Goal: Transaction & Acquisition: Obtain resource

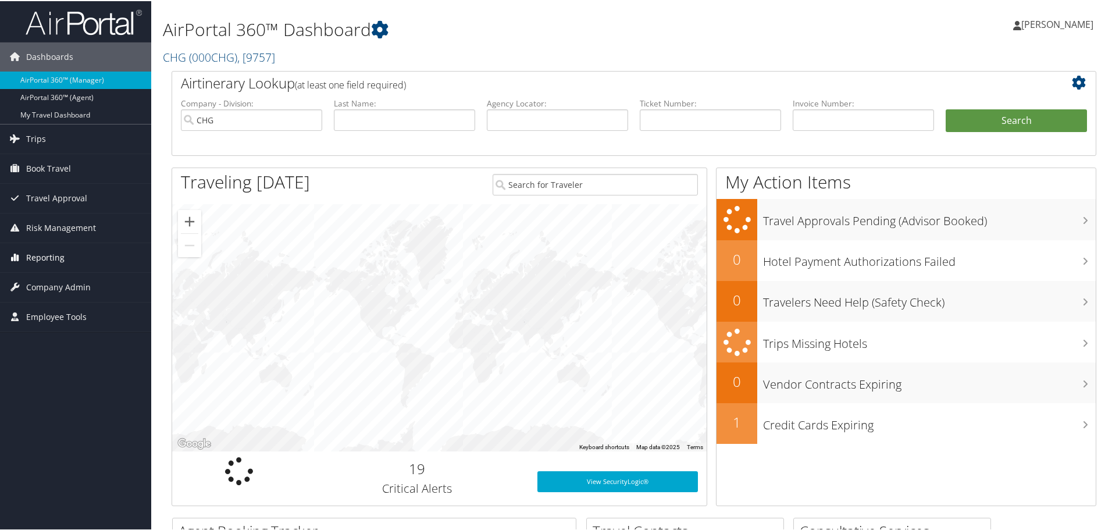
click at [55, 257] on span "Reporting" at bounding box center [45, 256] width 38 height 29
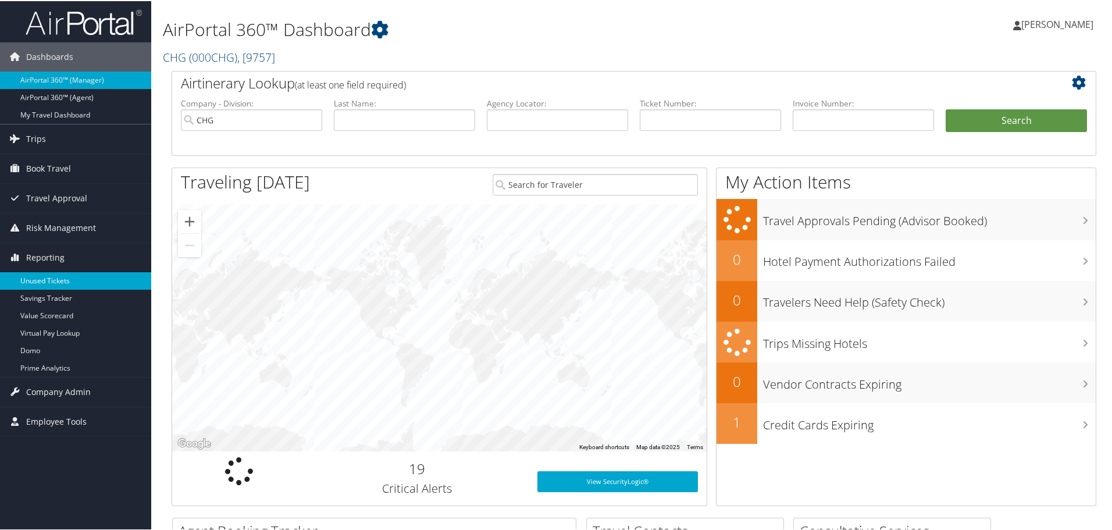
click at [64, 279] on link "Unused Tickets" at bounding box center [75, 279] width 151 height 17
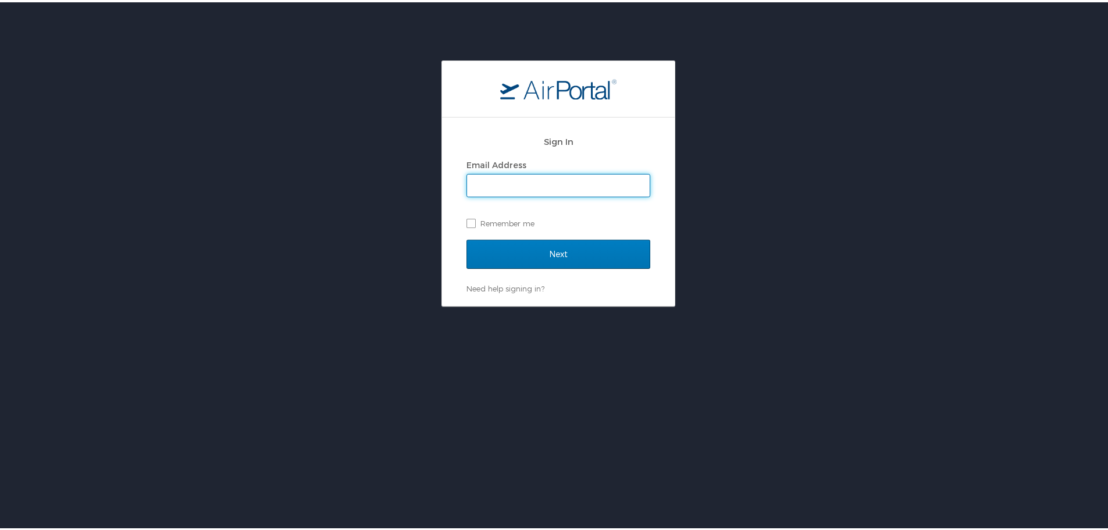
type input "celeste.porter@chghealthcare.com"
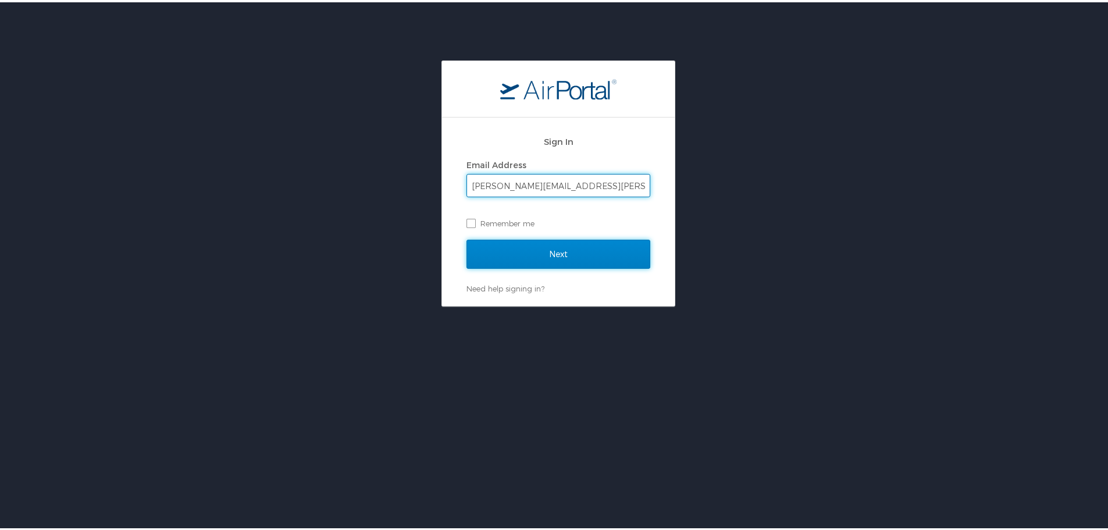
click at [590, 247] on input "Next" at bounding box center [558, 251] width 184 height 29
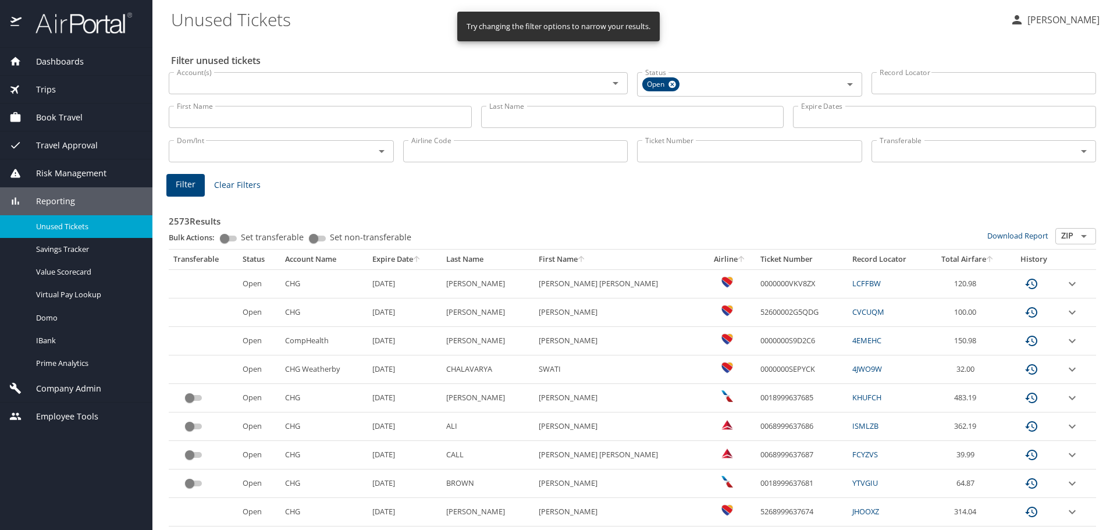
click at [428, 146] on input "Airline Code" at bounding box center [515, 151] width 225 height 22
type input "b6"
click at [187, 190] on span "Filter" at bounding box center [186, 184] width 20 height 15
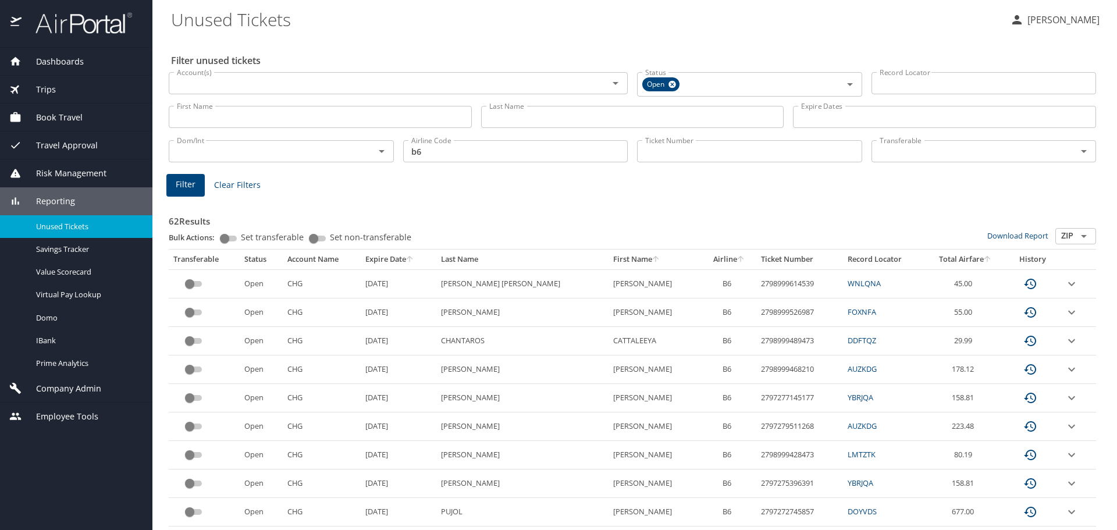
click at [414, 259] on icon "sort" at bounding box center [409, 258] width 9 height 9
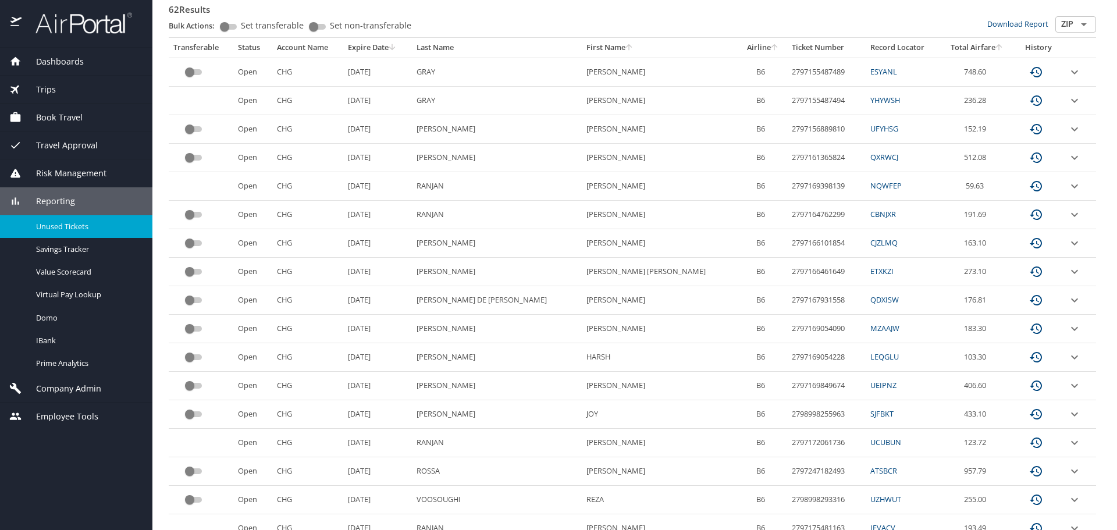
scroll to position [233, 0]
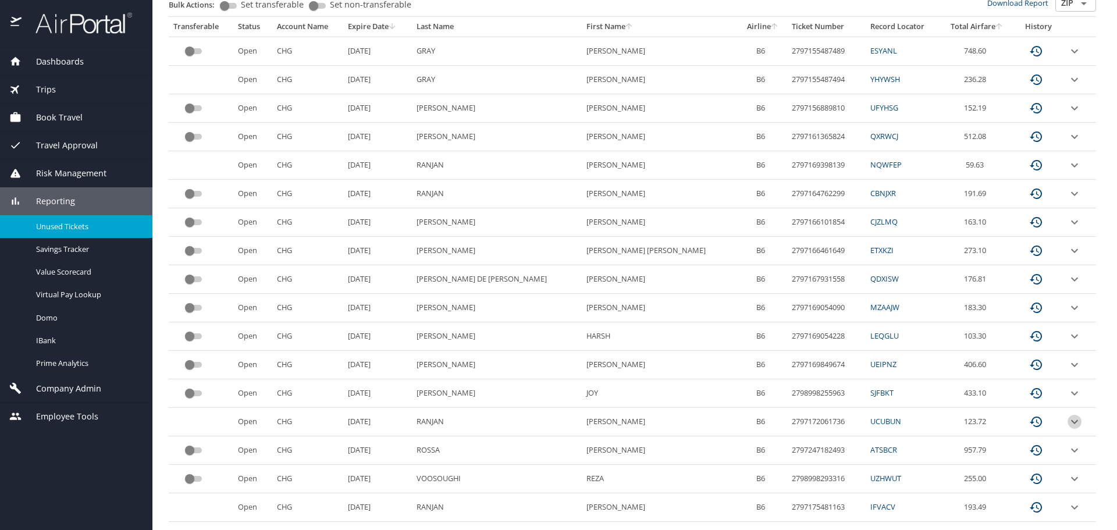
click at [1067, 422] on icon "expand row" at bounding box center [1074, 422] width 14 height 14
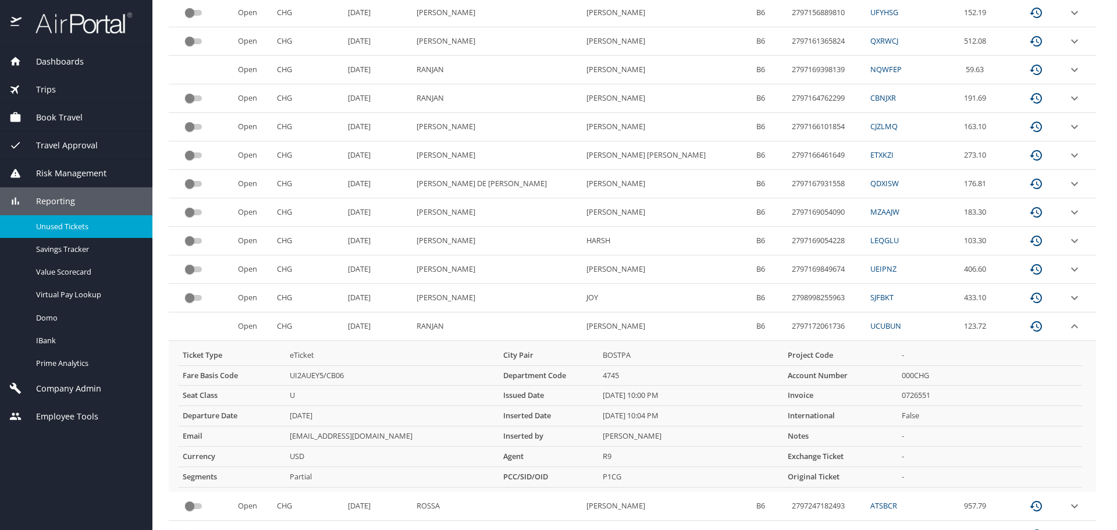
scroll to position [349, 0]
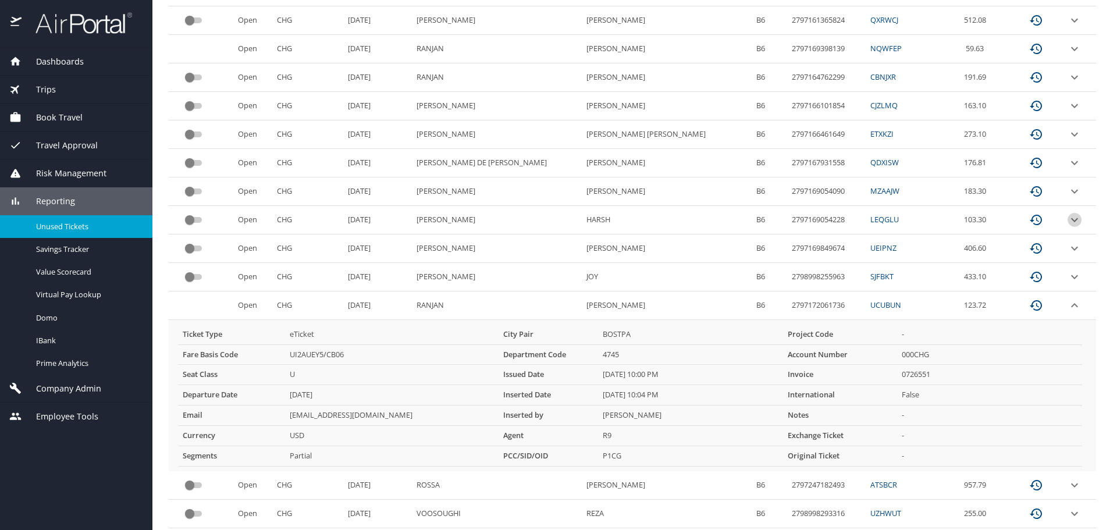
click at [1067, 219] on icon "expand row" at bounding box center [1074, 220] width 14 height 14
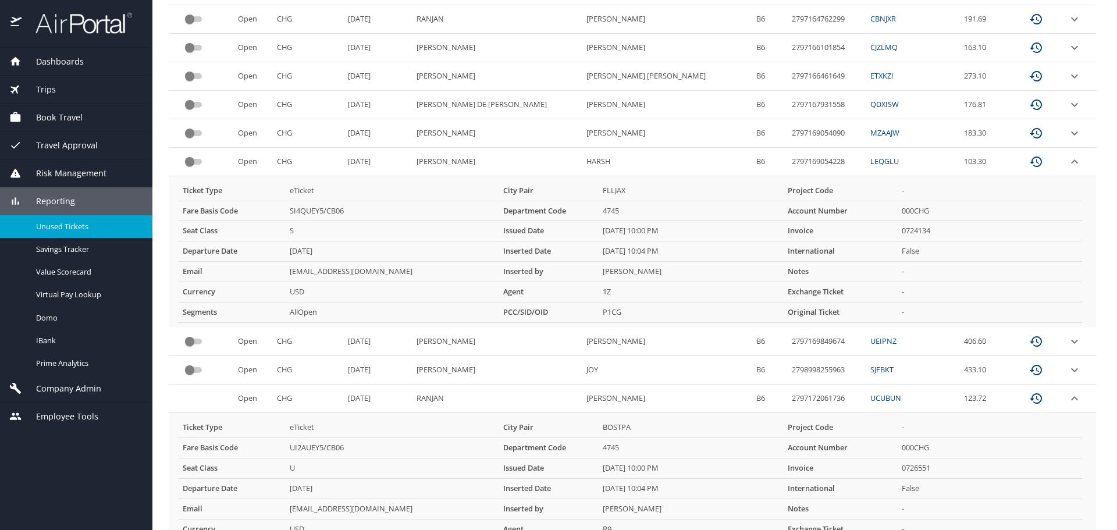
scroll to position [465, 0]
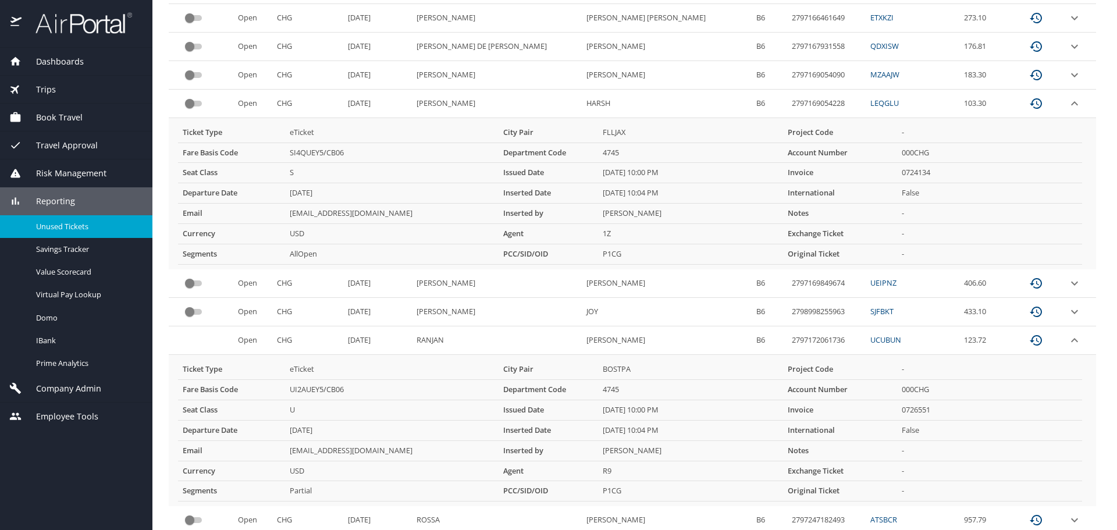
click at [787, 341] on td "2797172061736" at bounding box center [826, 340] width 79 height 28
copy td "2797172061736"
click at [1071, 340] on icon "expand row" at bounding box center [1074, 340] width 7 height 4
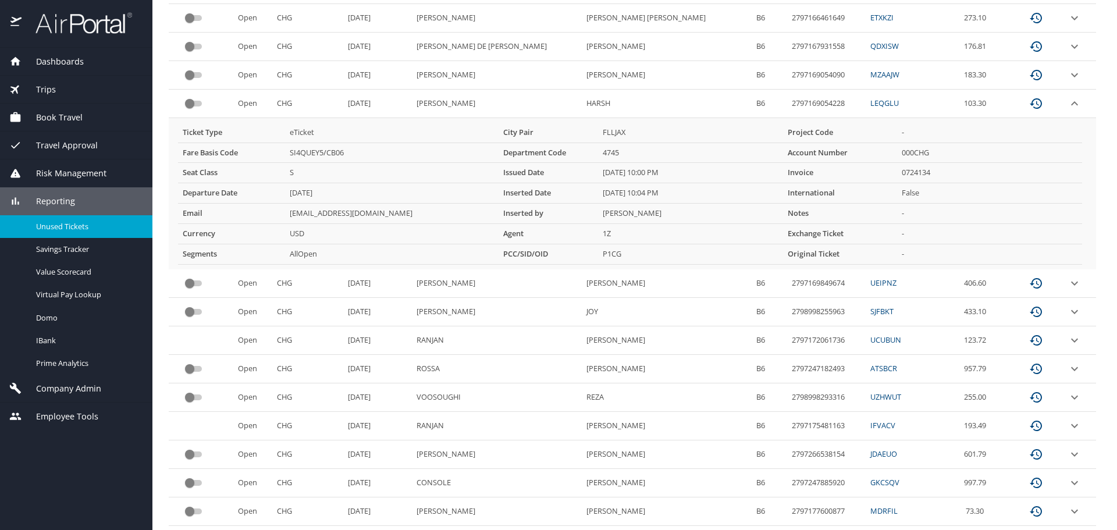
click at [787, 101] on td "2797169054228" at bounding box center [826, 104] width 79 height 28
copy td "2797169054228"
click at [66, 59] on span "Dashboards" at bounding box center [53, 61] width 62 height 13
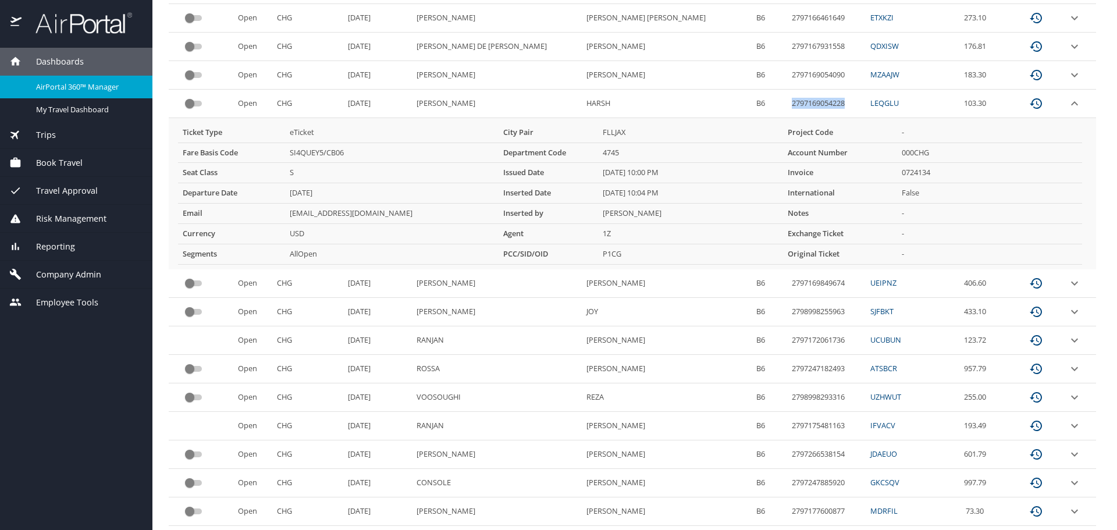
click at [109, 84] on span "AirPortal 360™ Manager" at bounding box center [87, 86] width 102 height 11
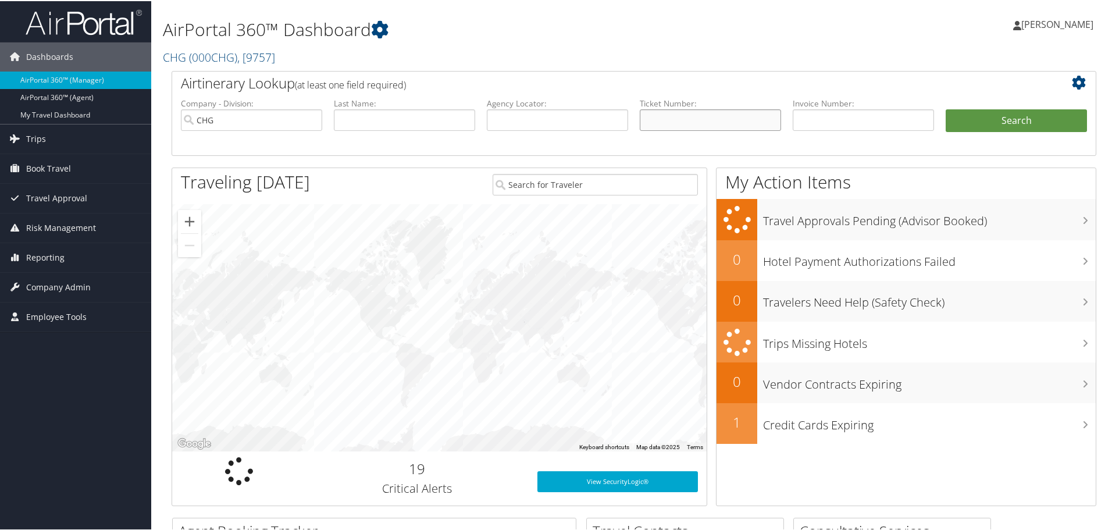
click at [724, 120] on input "text" at bounding box center [710, 119] width 141 height 22
paste input "0167187045624"
type input "0167187045624"
click at [954, 123] on button "Search" at bounding box center [1016, 119] width 141 height 23
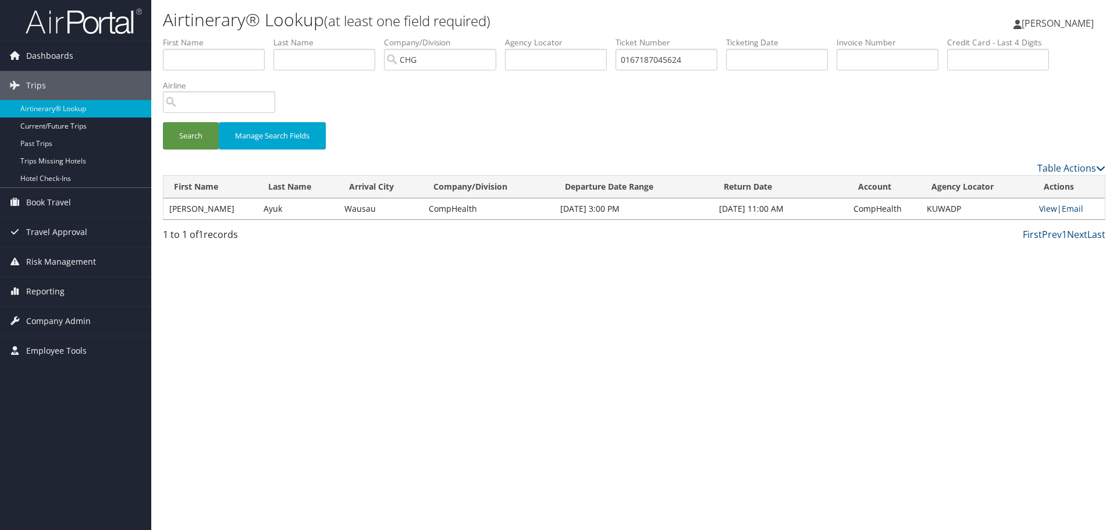
click at [1045, 206] on link "View" at bounding box center [1048, 208] width 18 height 11
click at [657, 55] on input "0167187045624" at bounding box center [666, 60] width 102 height 22
click at [562, 69] on input "text" at bounding box center [556, 60] width 102 height 22
paste input "KUWADP"
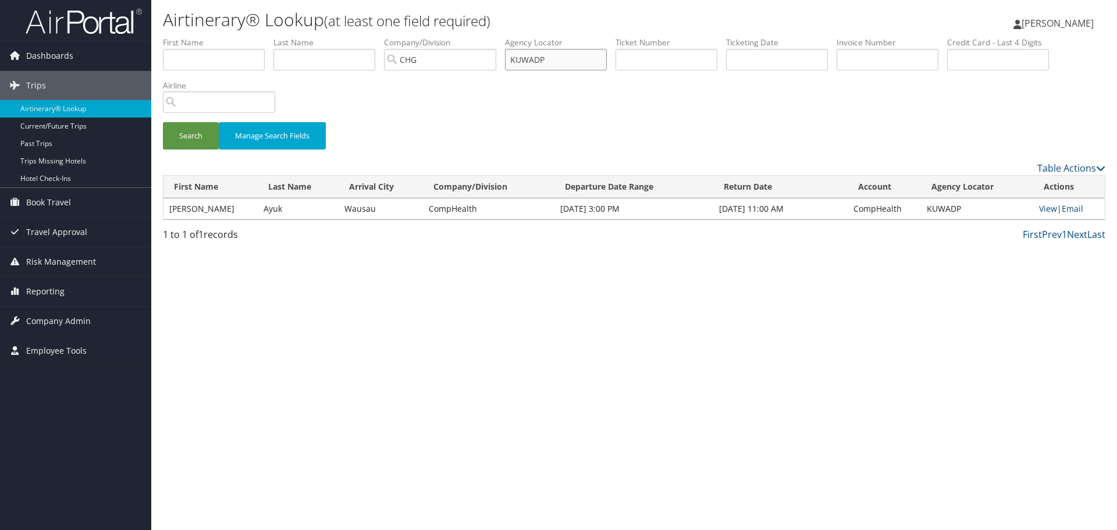
type input "KUWADP"
click at [163, 122] on button "Search" at bounding box center [191, 135] width 56 height 27
click at [1046, 210] on link "View" at bounding box center [1048, 208] width 18 height 11
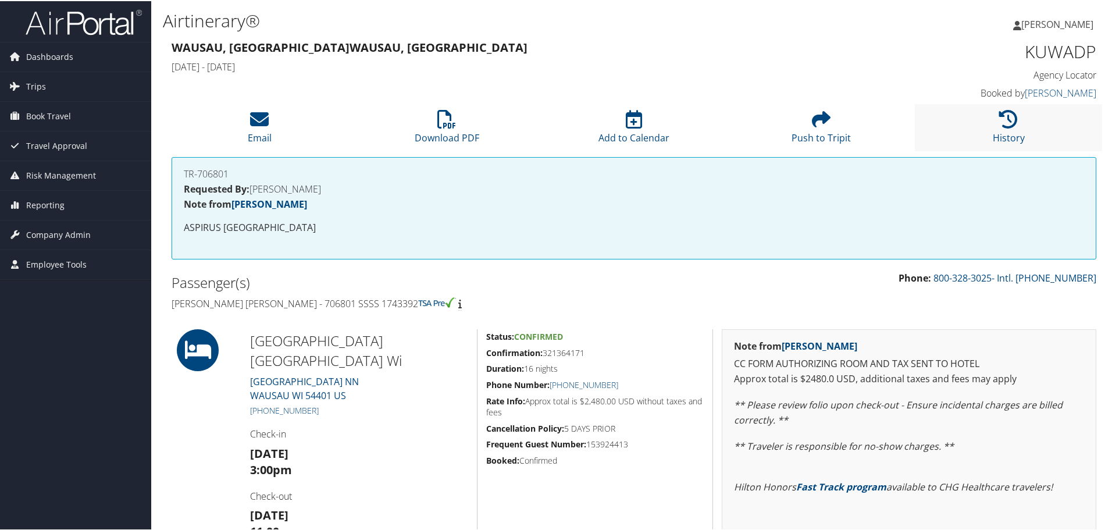
click at [991, 123] on li "History" at bounding box center [1008, 126] width 187 height 47
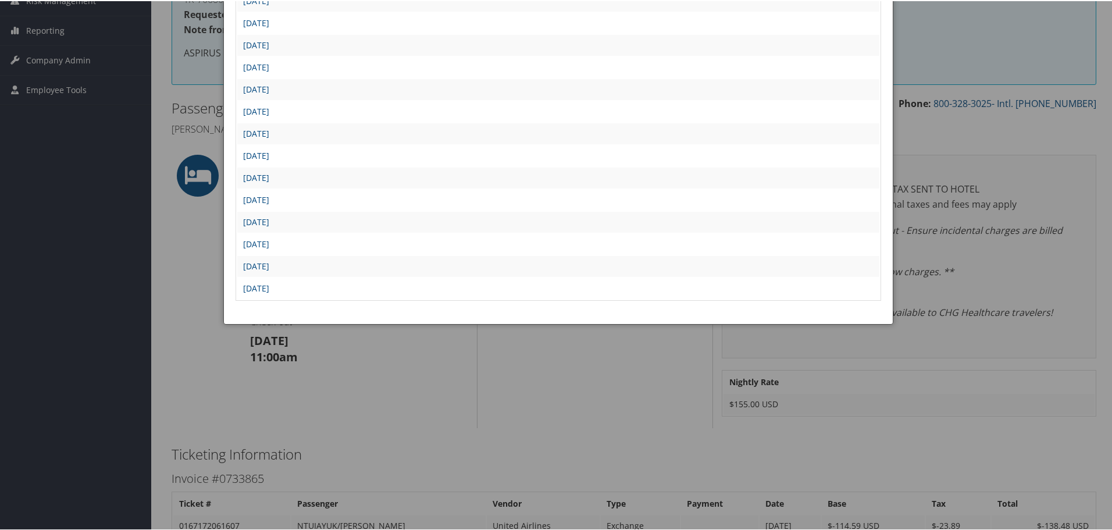
scroll to position [233, 0]
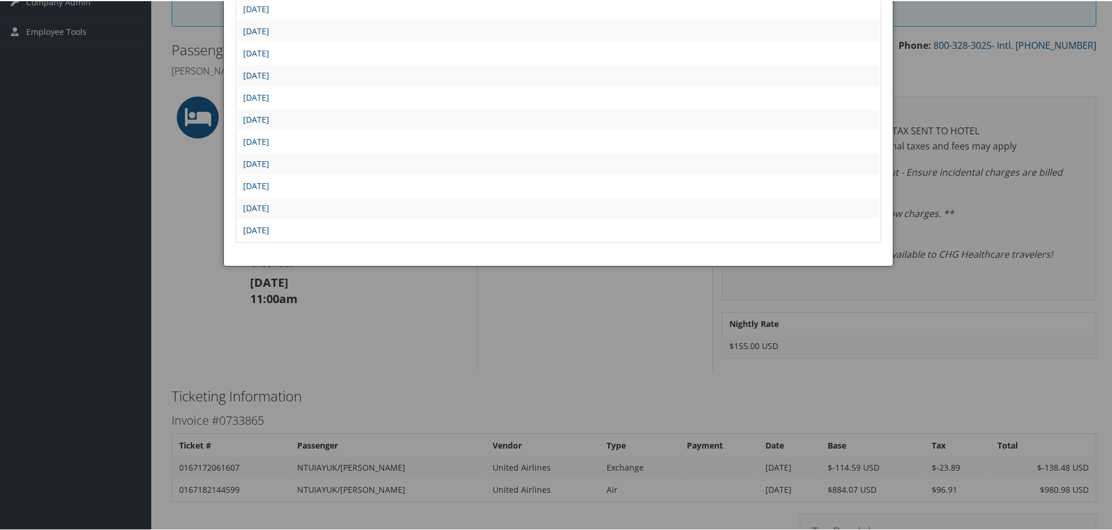
click at [269, 231] on link "Fri Feb 21 13:00:27 MST 2025" at bounding box center [256, 228] width 26 height 11
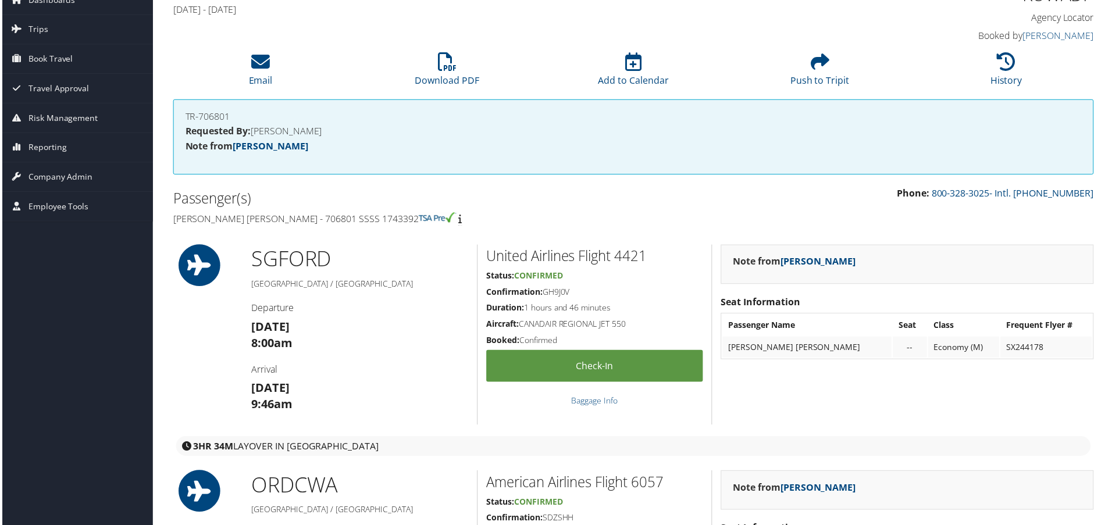
scroll to position [465, 0]
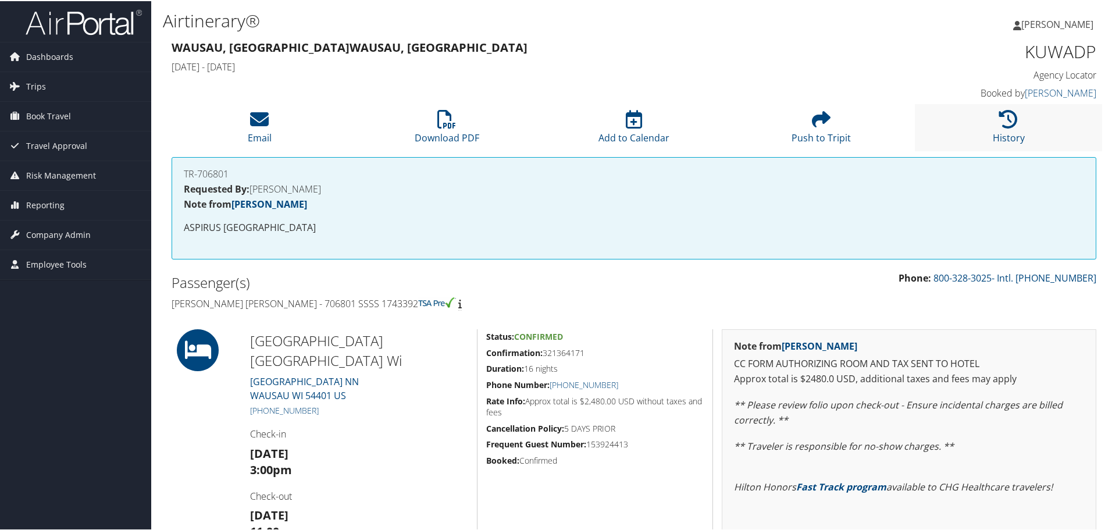
click at [993, 112] on li "History" at bounding box center [1008, 126] width 187 height 47
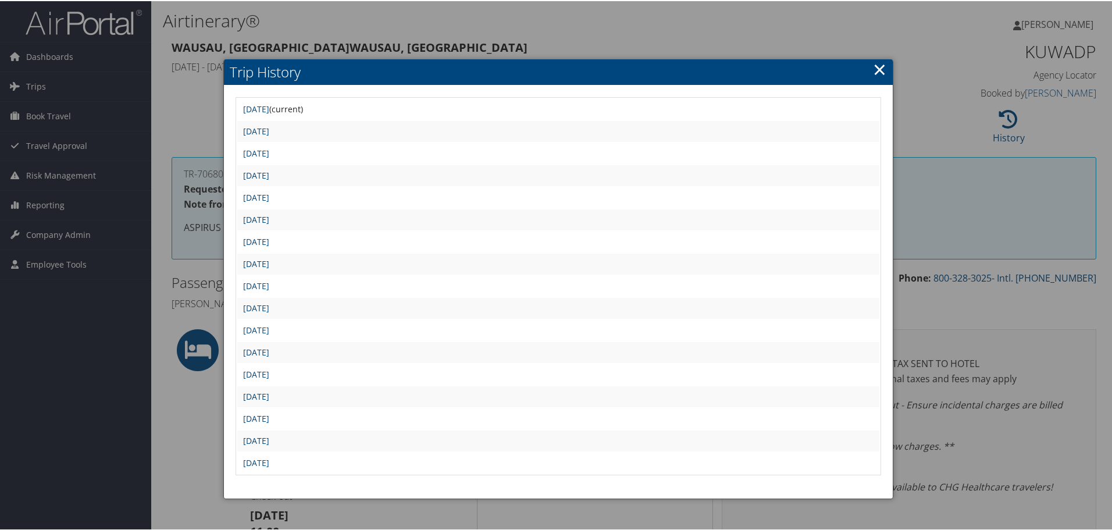
click at [876, 70] on link "×" at bounding box center [879, 67] width 13 height 23
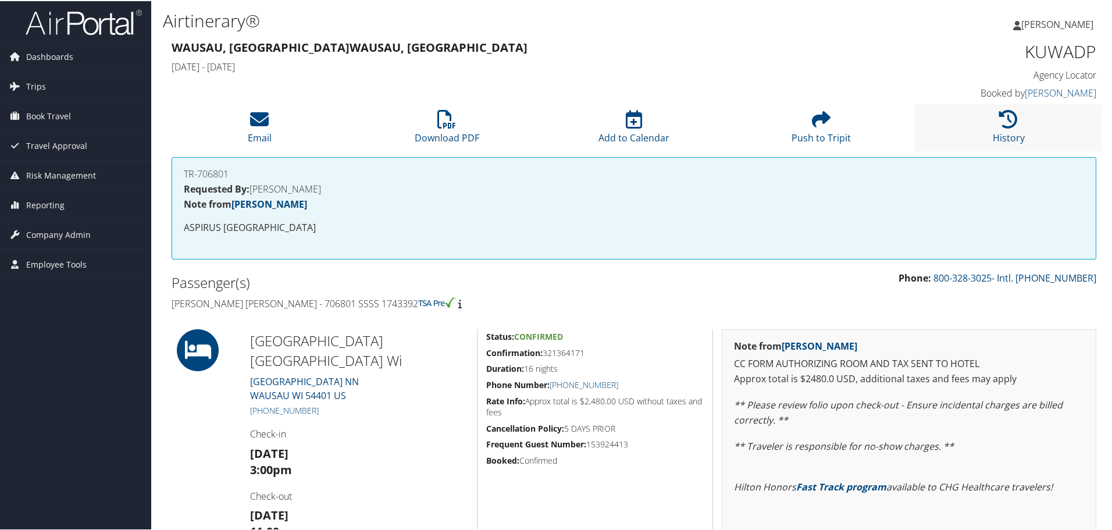
click at [987, 127] on li "History" at bounding box center [1008, 126] width 187 height 47
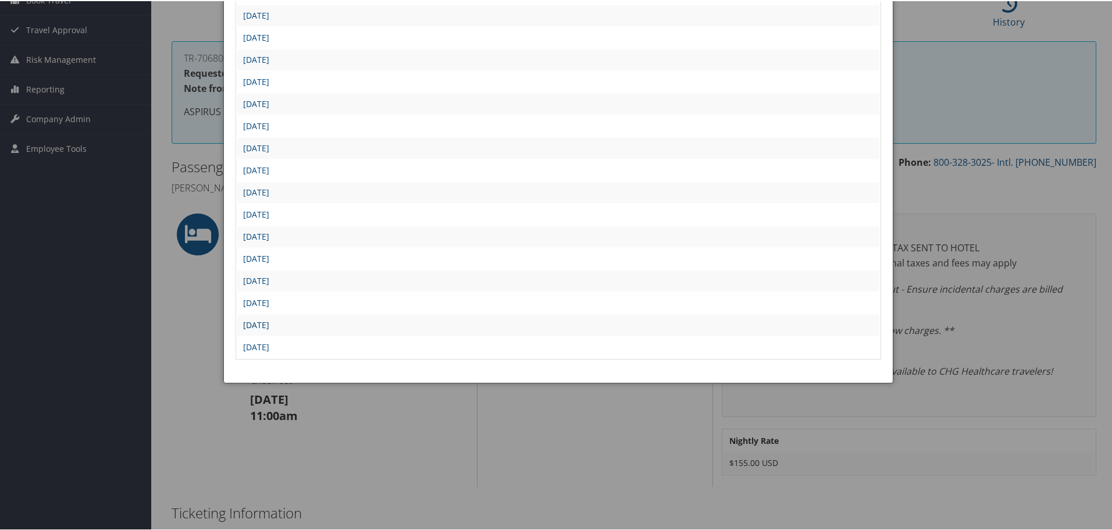
scroll to position [116, 0]
click at [269, 190] on link "[DATE]" at bounding box center [256, 190] width 26 height 11
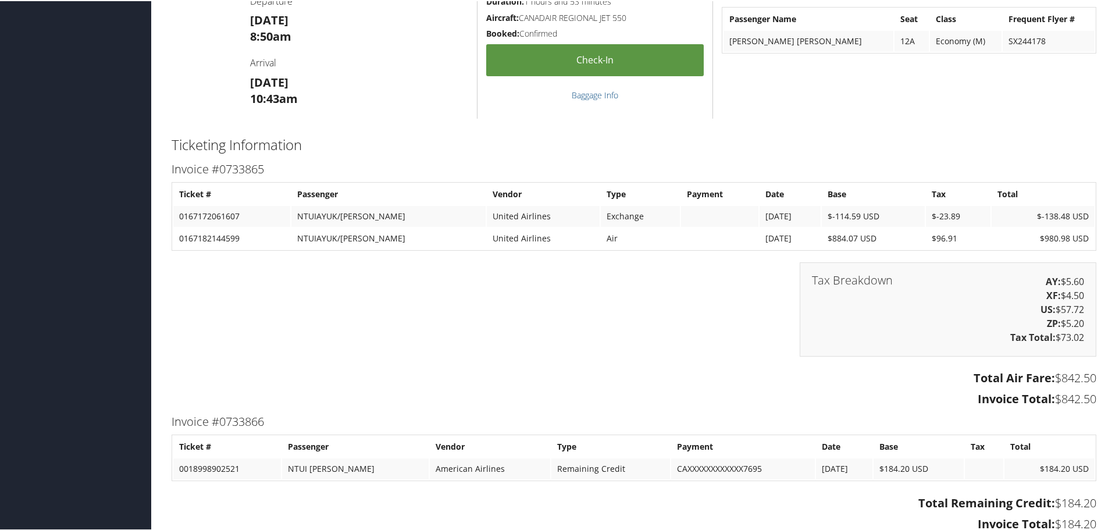
scroll to position [1163, 0]
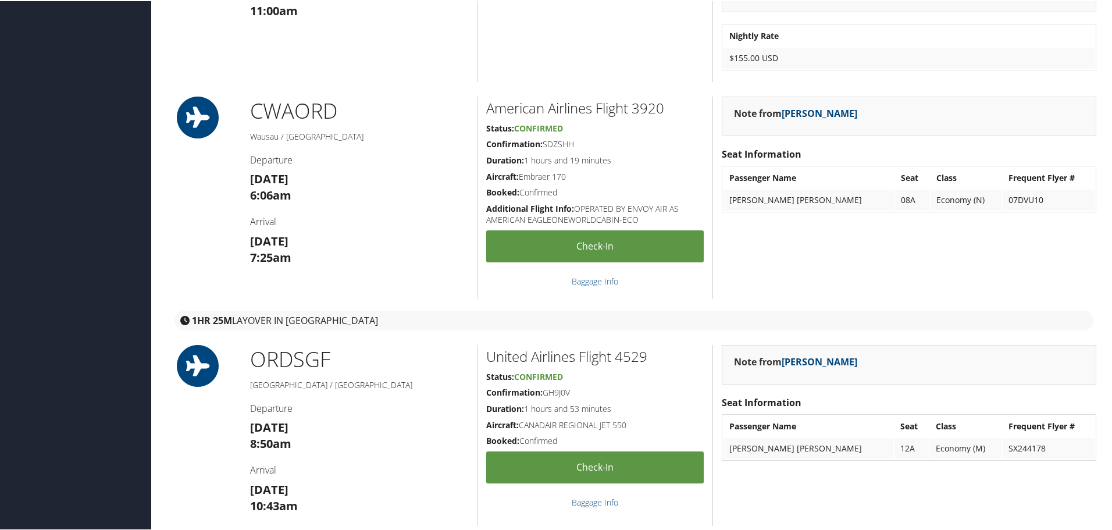
click at [558, 390] on h5 "Confirmation: GH9J0V" at bounding box center [595, 392] width 218 height 12
copy h5 "GH9J0V"
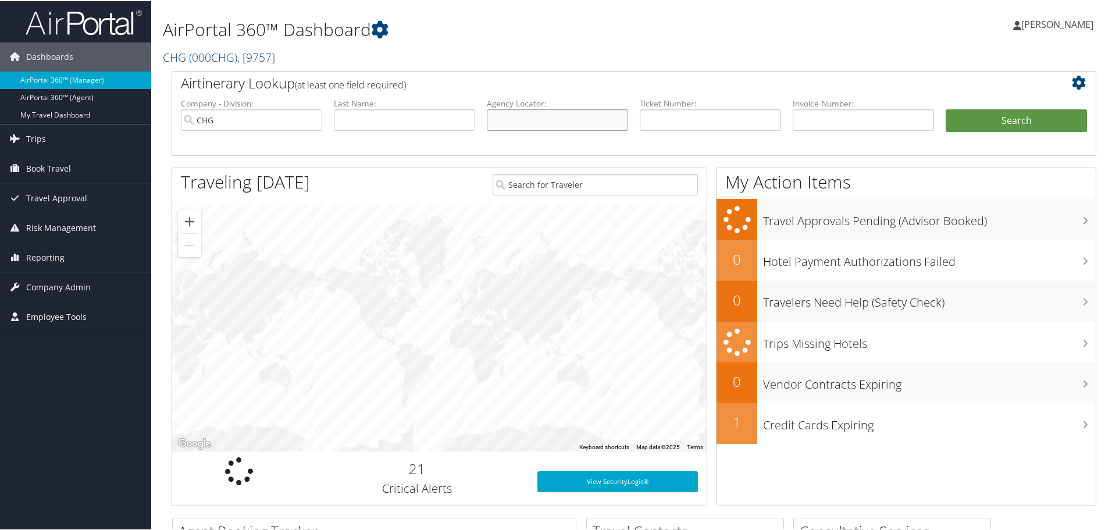
click at [572, 121] on input "text" at bounding box center [557, 119] width 141 height 22
paste input "SSZXGO"
type input "SSZXGO"
click at [946, 108] on button "Search" at bounding box center [1016, 119] width 141 height 23
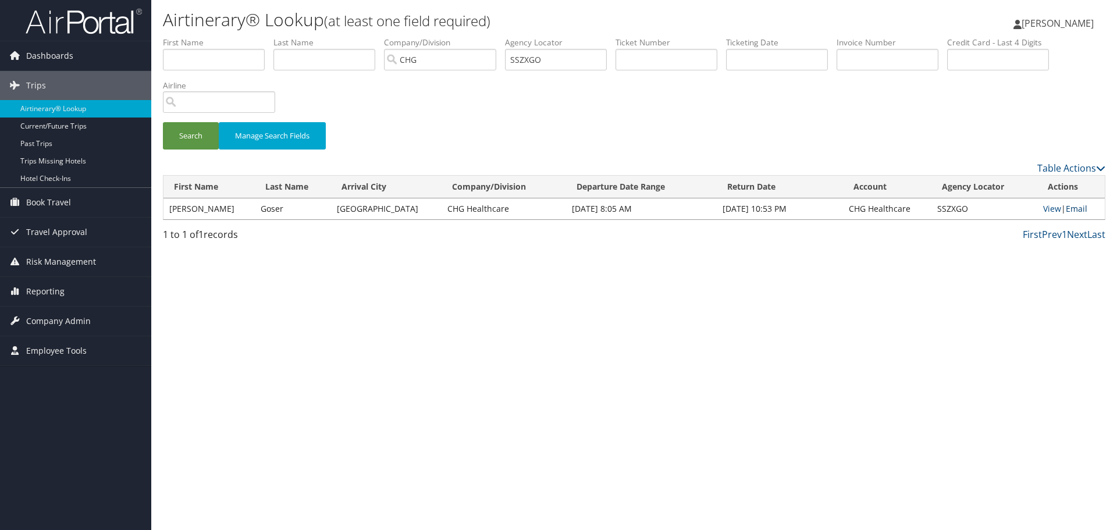
click at [1068, 206] on link "Email" at bounding box center [1076, 208] width 22 height 11
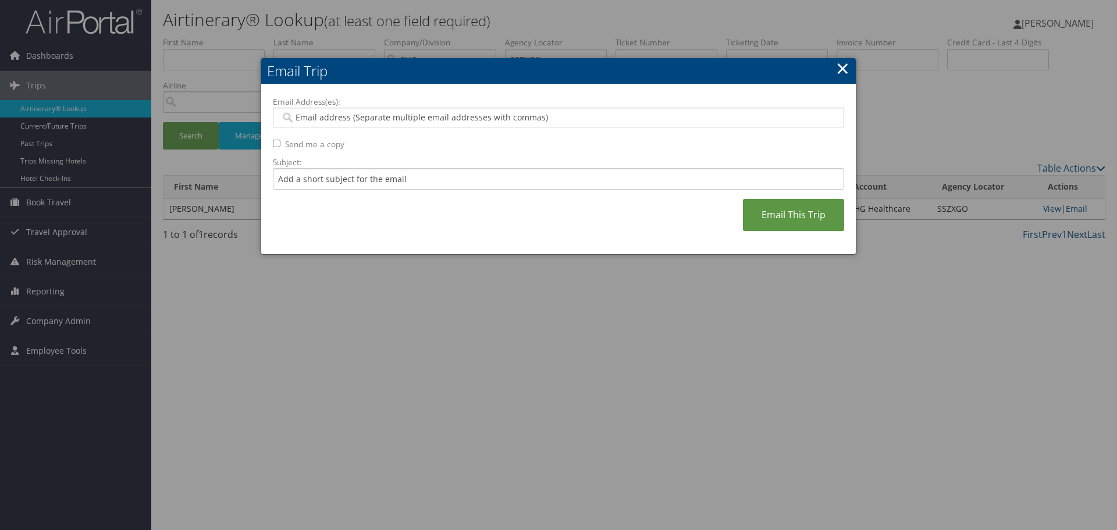
click at [525, 116] on input "Email Address(es):" at bounding box center [557, 118] width 555 height 12
type input "c"
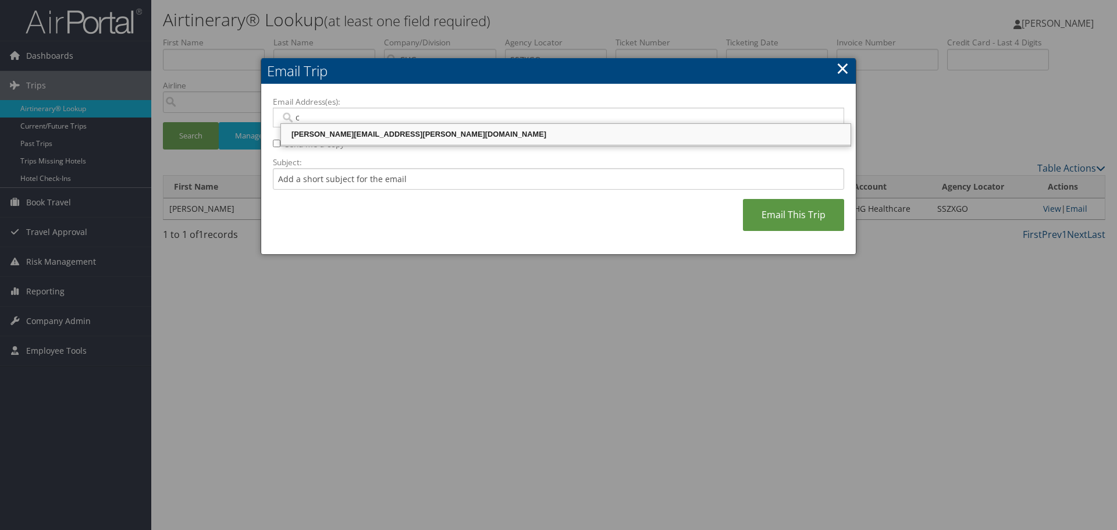
click at [504, 134] on div "[PERSON_NAME][EMAIL_ADDRESS][PERSON_NAME][DOMAIN_NAME]" at bounding box center [566, 135] width 566 height 12
type input "[PERSON_NAME][EMAIL_ADDRESS][PERSON_NAME][DOMAIN_NAME]"
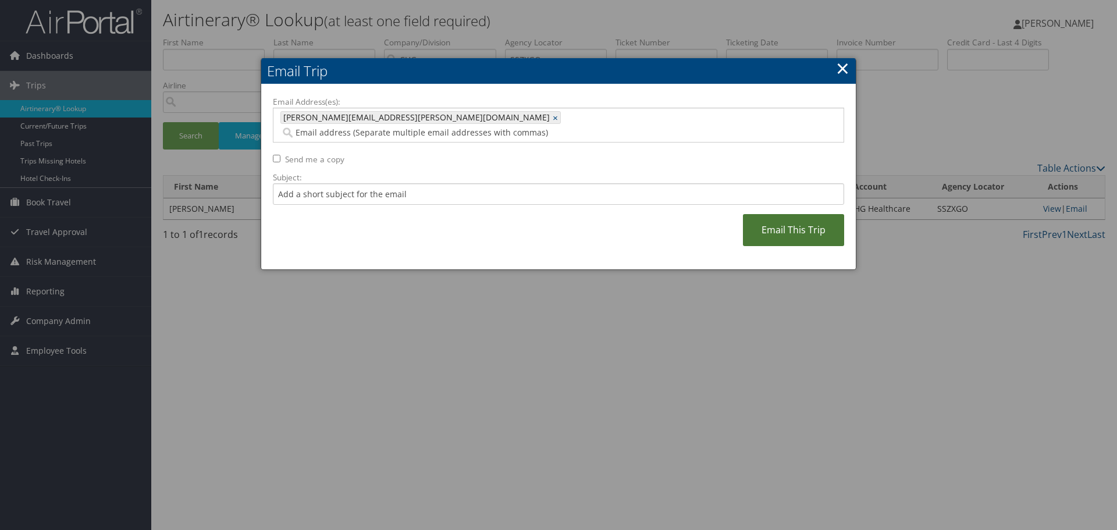
click at [754, 214] on link "Email This Trip" at bounding box center [793, 230] width 101 height 32
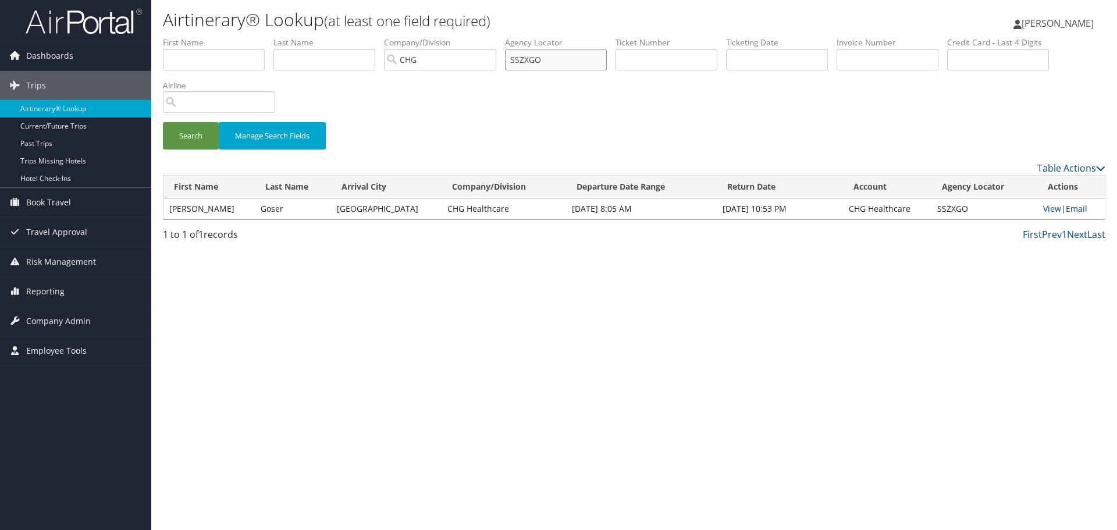
click at [531, 59] on input "SSZXGO" at bounding box center [556, 60] width 102 height 22
paste input "FXAKWX"
type input "FXAKWX"
click at [163, 122] on button "Search" at bounding box center [191, 135] width 56 height 27
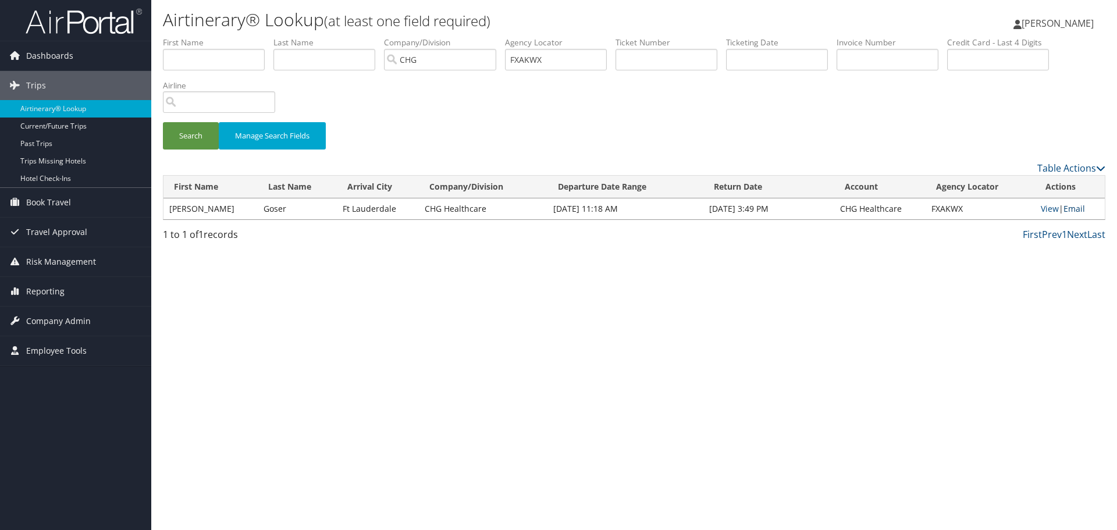
click at [1079, 211] on link "Email" at bounding box center [1074, 208] width 22 height 11
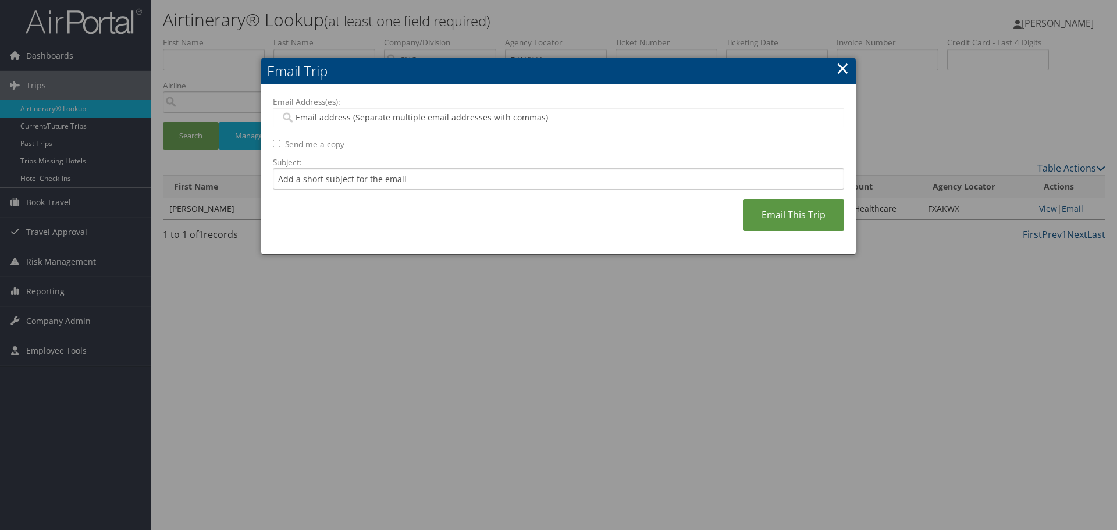
click at [358, 119] on input "Email Address(es):" at bounding box center [557, 118] width 555 height 12
type input "c"
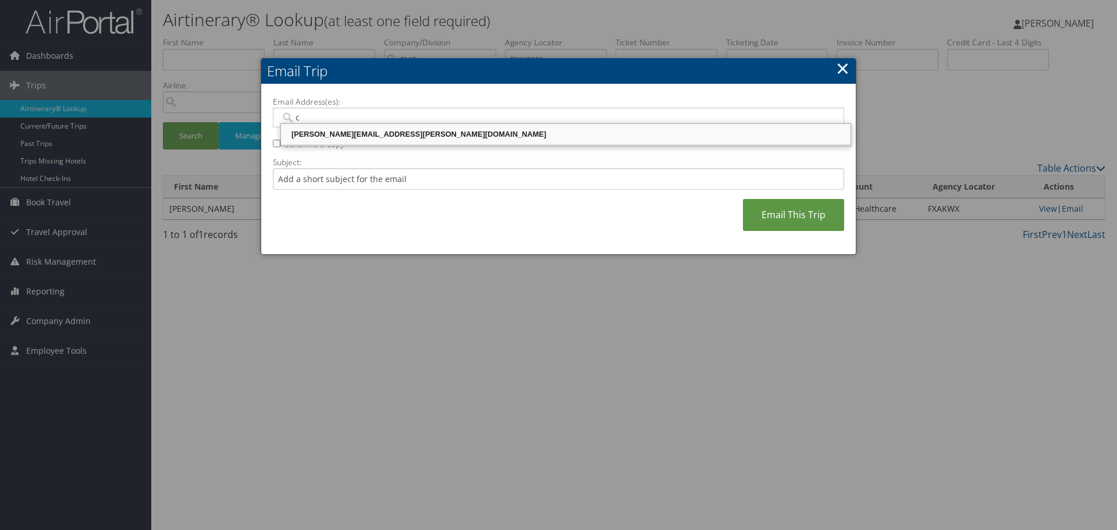
click at [362, 138] on div "[PERSON_NAME][EMAIL_ADDRESS][PERSON_NAME][DOMAIN_NAME]" at bounding box center [566, 135] width 566 height 12
type input "[PERSON_NAME][EMAIL_ADDRESS][PERSON_NAME][DOMAIN_NAME]"
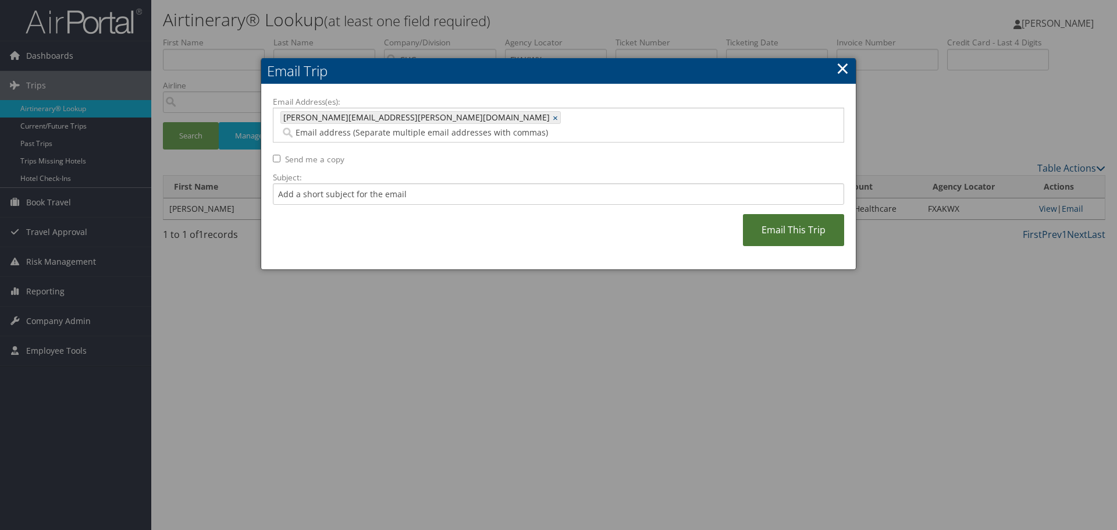
click at [820, 219] on link "Email This Trip" at bounding box center [793, 230] width 101 height 32
